Goal: Book appointment/travel/reservation

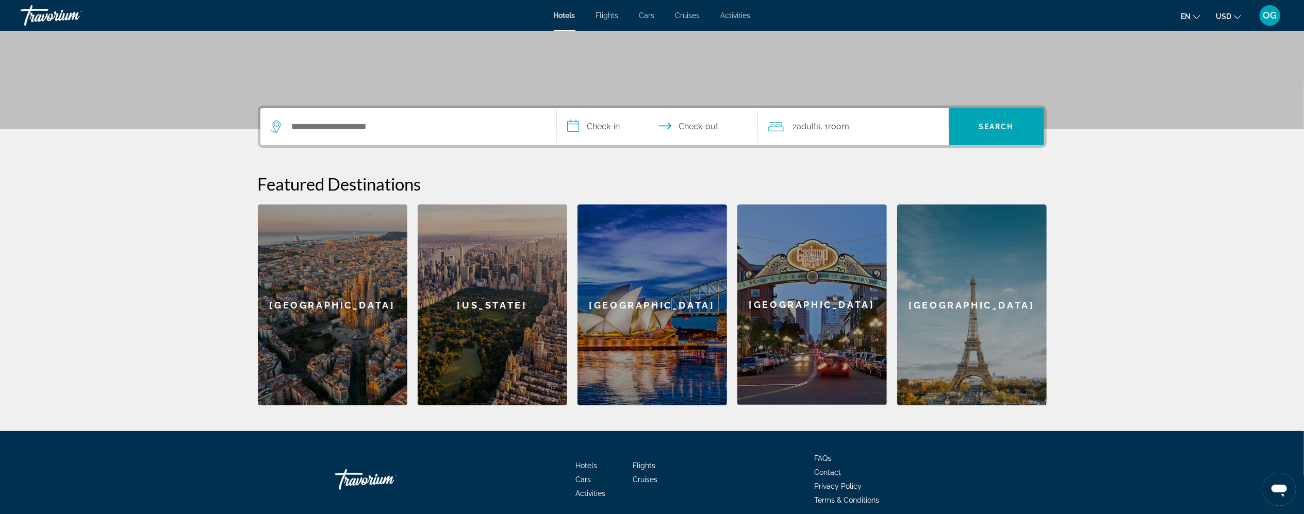
scroll to position [178, 0]
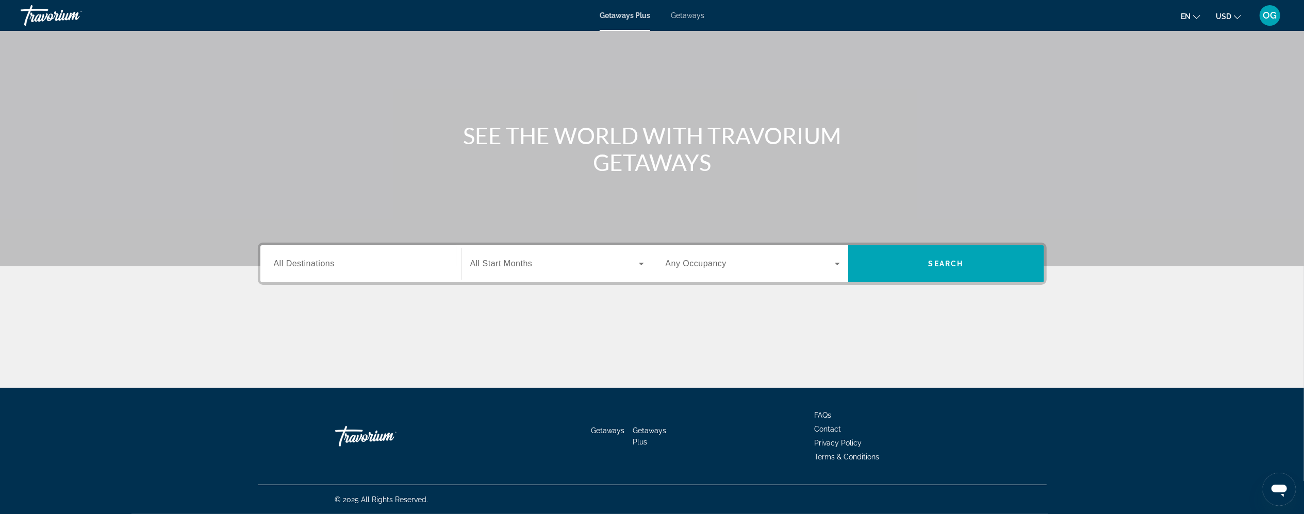
scroll to position [215, 0]
click at [470, 259] on label "Start Month All Start Months" at bounding box center [501, 263] width 62 height 9
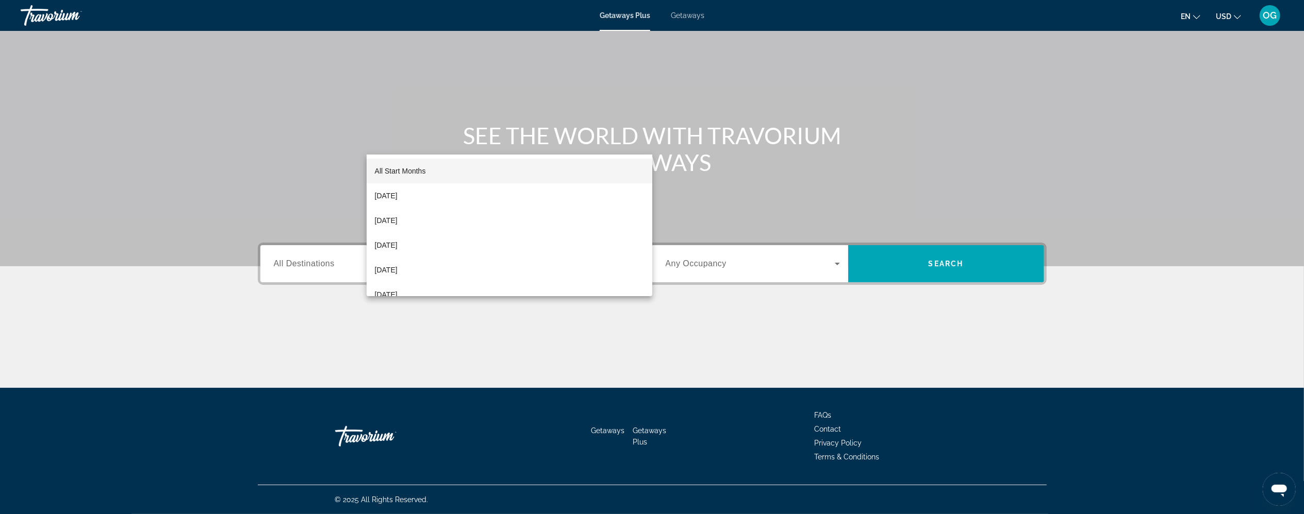
scroll to position [320, 0]
click at [397, 218] on span "[DATE]" at bounding box center [386, 219] width 23 height 12
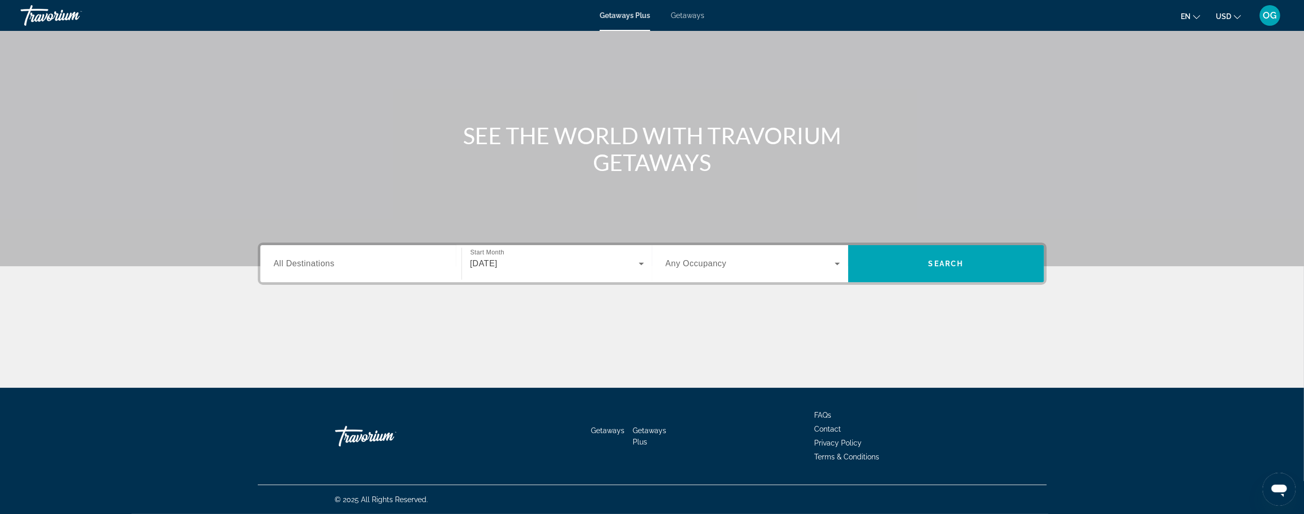
click at [683, 20] on span "Getaways" at bounding box center [688, 15] width 34 height 8
click at [470, 259] on span "All Start Months" at bounding box center [501, 263] width 62 height 9
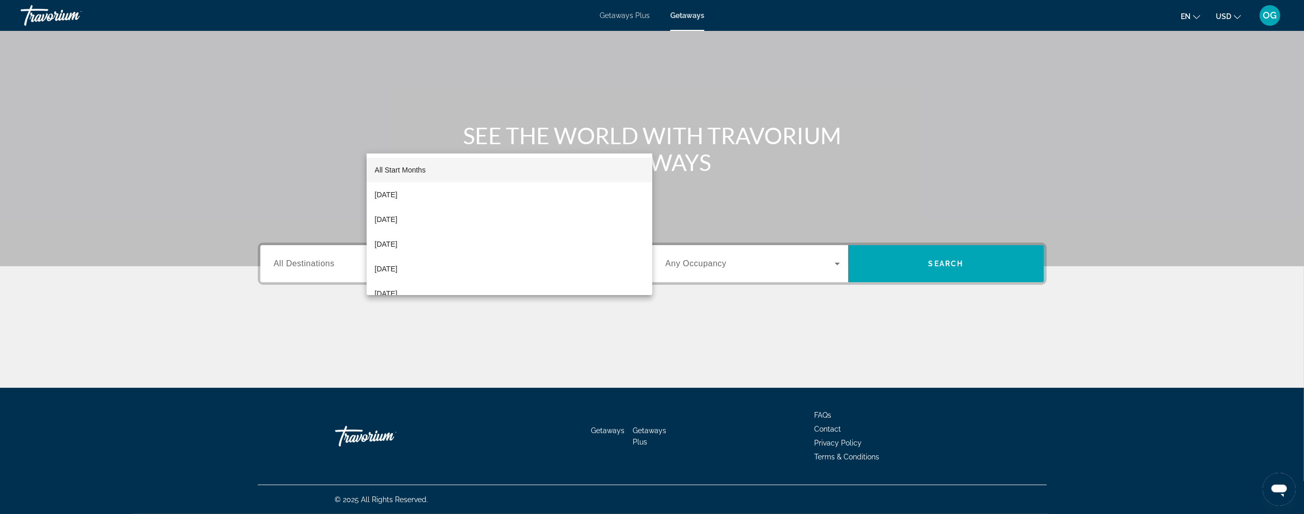
scroll to position [320, 0]
click at [421, 208] on mat-option "[DATE]" at bounding box center [510, 219] width 286 height 25
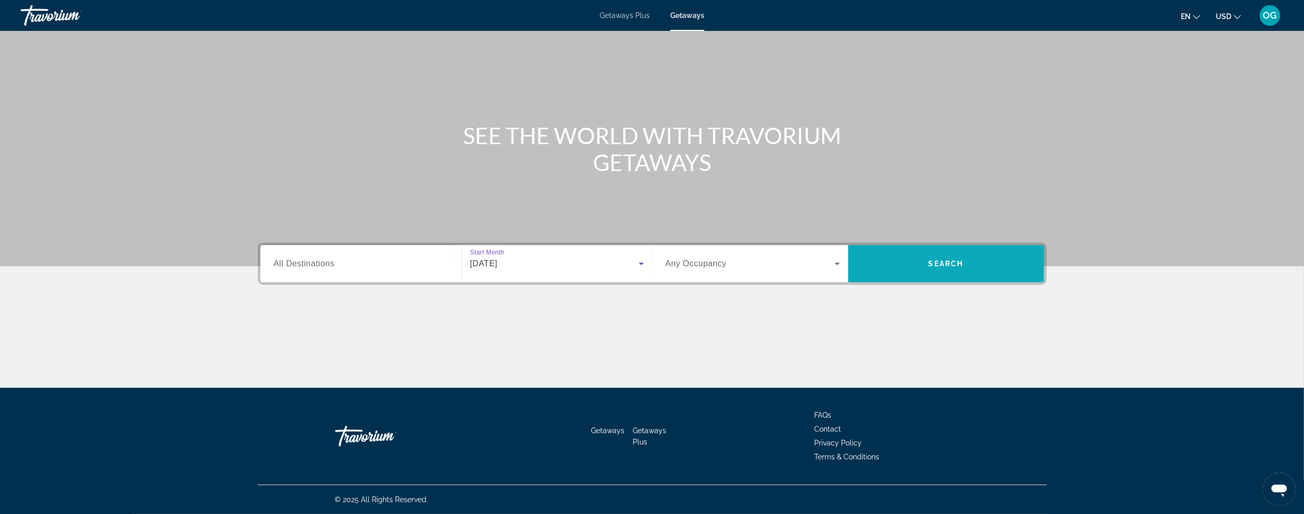
click at [963, 260] on span "Search" at bounding box center [945, 264] width 35 height 8
